Goal: Task Accomplishment & Management: Use online tool/utility

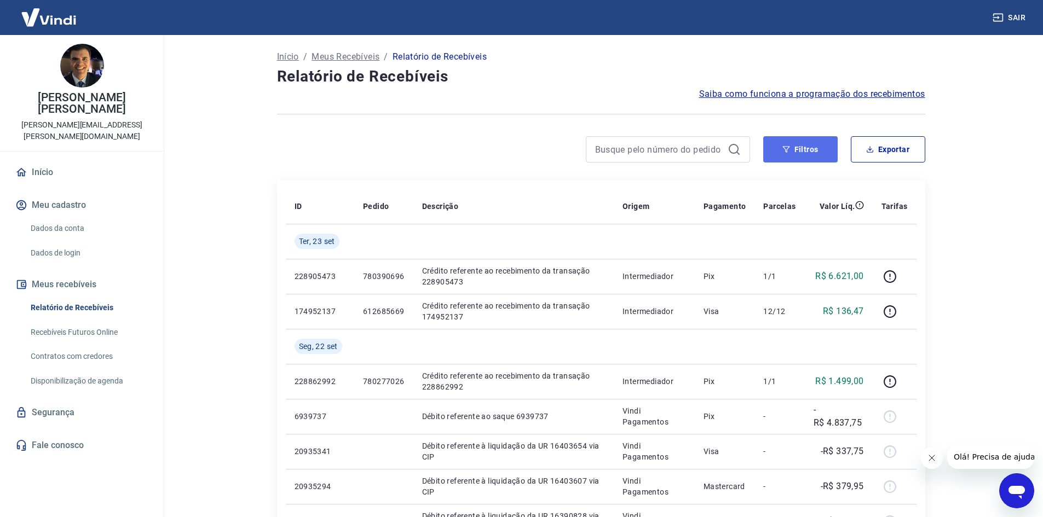
drag, startPoint x: 790, startPoint y: 154, endPoint x: 802, endPoint y: 157, distance: 12.4
click at [791, 154] on button "Filtros" at bounding box center [800, 149] width 74 height 26
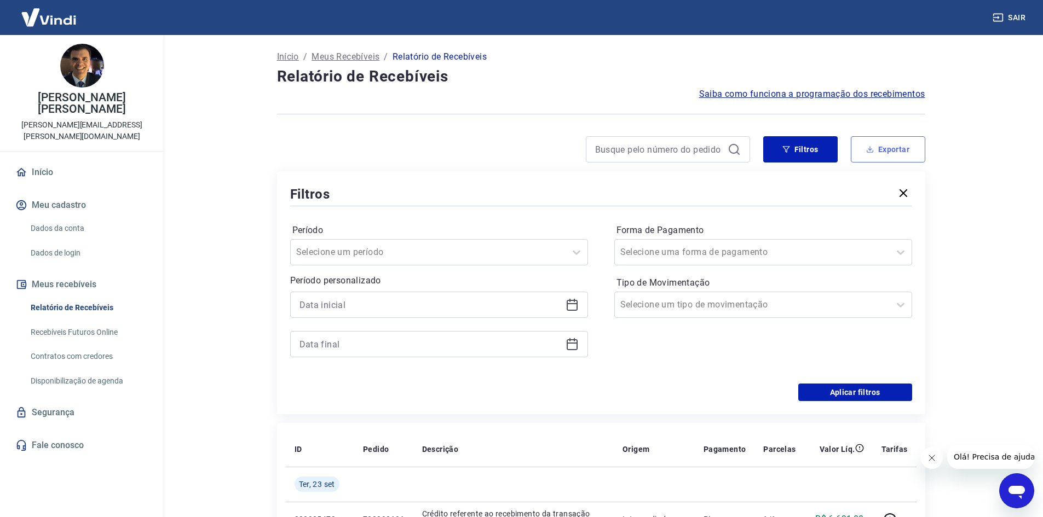
click at [880, 142] on button "Exportar" at bounding box center [888, 149] width 74 height 26
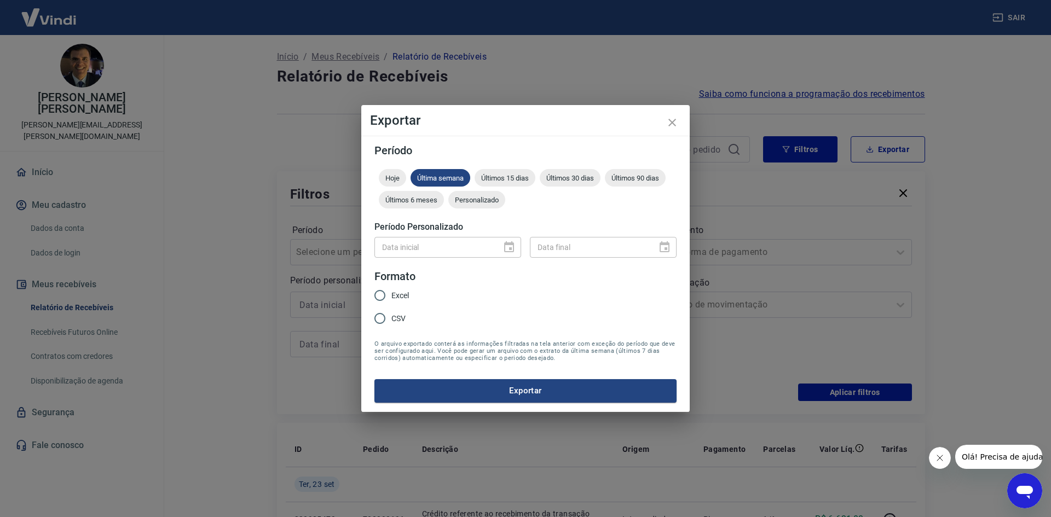
click at [510, 246] on div "Data inicial" at bounding box center [448, 247] width 147 height 20
click at [381, 302] on input "Excel" at bounding box center [380, 295] width 23 height 23
radio input "true"
click at [513, 249] on div "Data inicial" at bounding box center [448, 247] width 147 height 20
click at [754, 212] on div "Exportar Período Hoje Última semana Últimos 15 dias Últimos 30 dias Últimos 90 …" at bounding box center [525, 258] width 1051 height 517
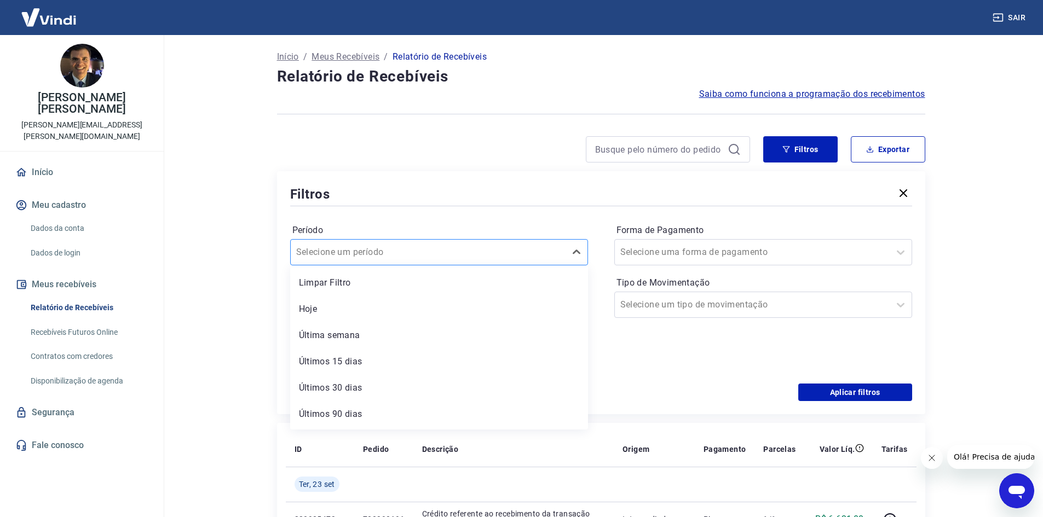
click at [465, 253] on div at bounding box center [428, 252] width 264 height 15
click at [535, 200] on div "Filtros" at bounding box center [601, 194] width 622 height 19
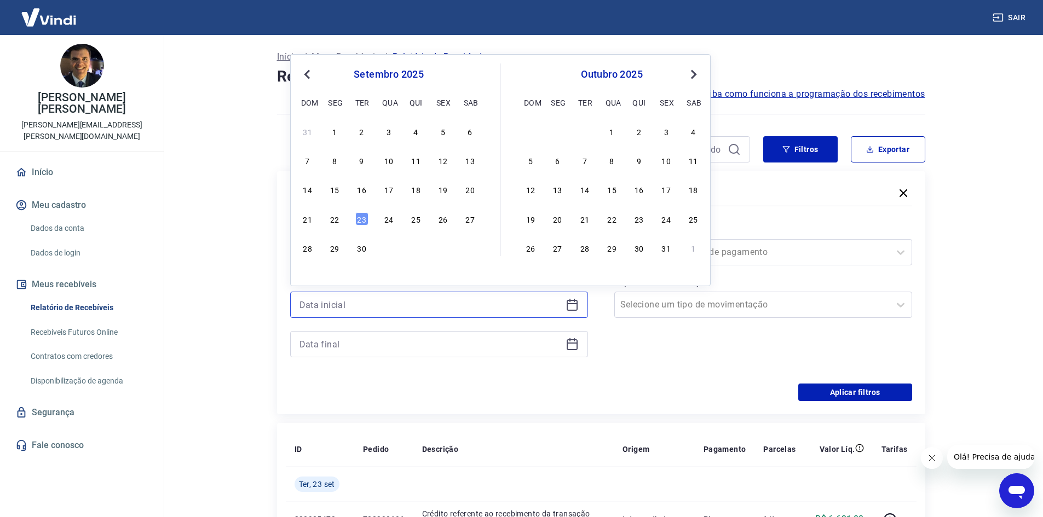
click at [460, 308] on input at bounding box center [431, 305] width 262 height 16
click at [339, 134] on div "1" at bounding box center [334, 131] width 13 height 13
type input "[DATE]"
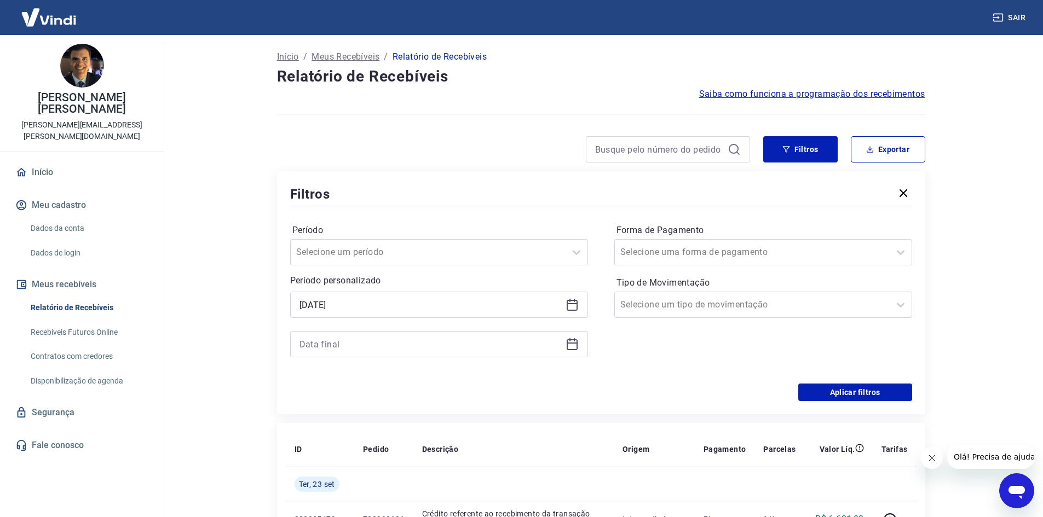
click at [444, 335] on div at bounding box center [439, 344] width 298 height 26
click at [565, 343] on div at bounding box center [439, 344] width 298 height 26
click at [574, 339] on icon at bounding box center [574, 339] width 1 height 3
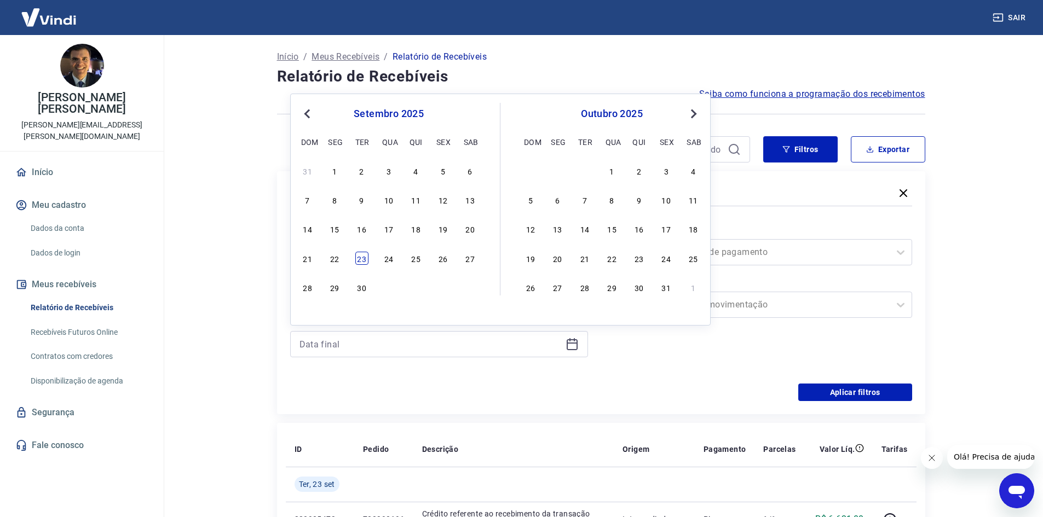
click at [360, 261] on div "23" at bounding box center [361, 258] width 13 height 13
type input "[DATE]"
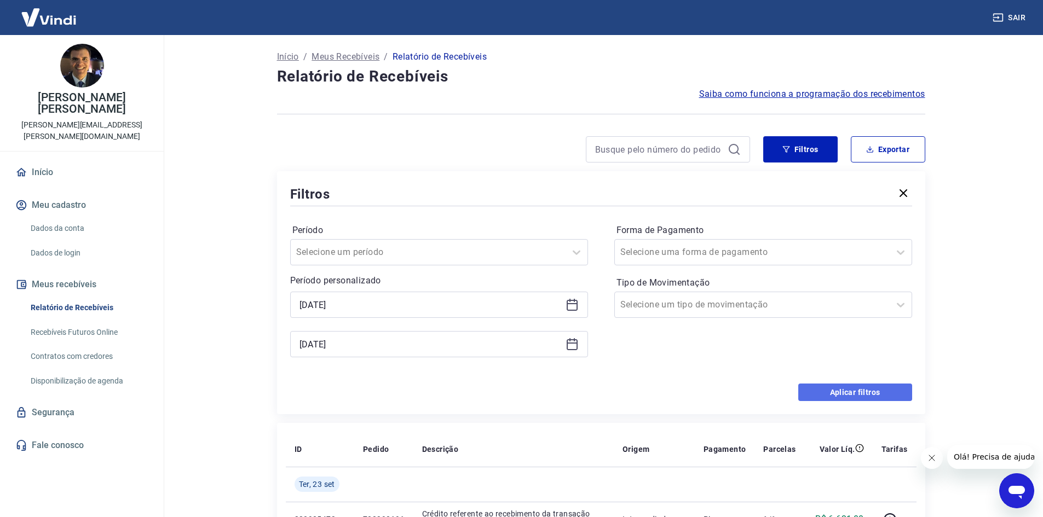
click at [871, 384] on button "Aplicar filtros" at bounding box center [855, 393] width 114 height 18
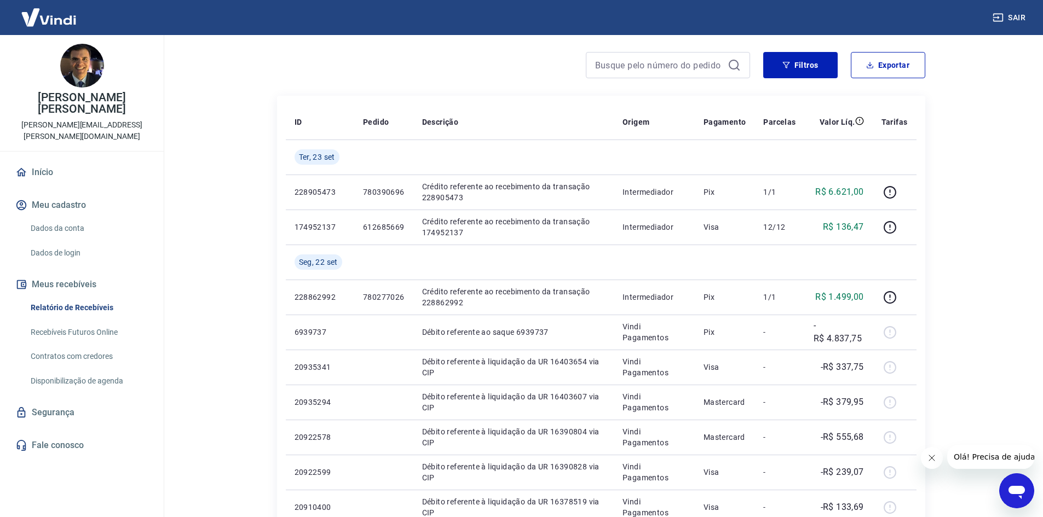
scroll to position [110, 0]
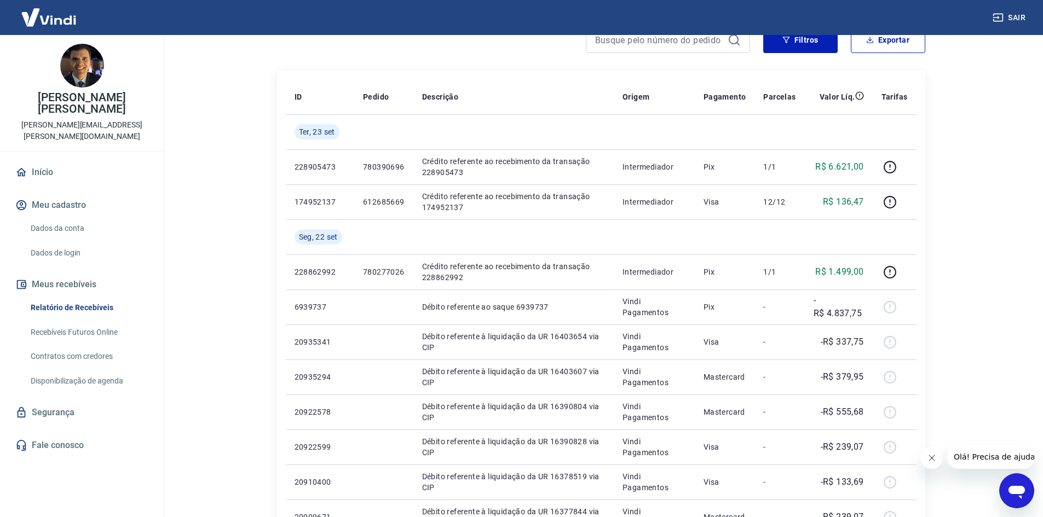
drag, startPoint x: 932, startPoint y: 458, endPoint x: 1860, endPoint y: 856, distance: 1009.2
click at [932, 458] on icon "Fechar mensagem da empresa" at bounding box center [931, 458] width 9 height 9
